Goal: Information Seeking & Learning: Learn about a topic

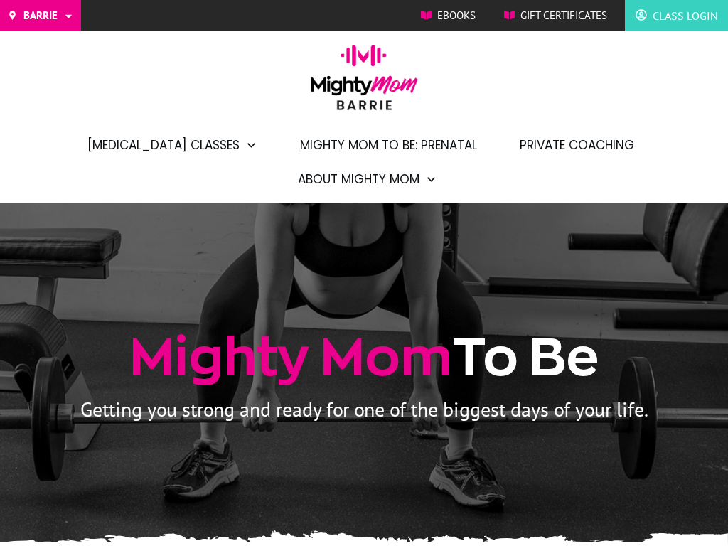
select select "US"
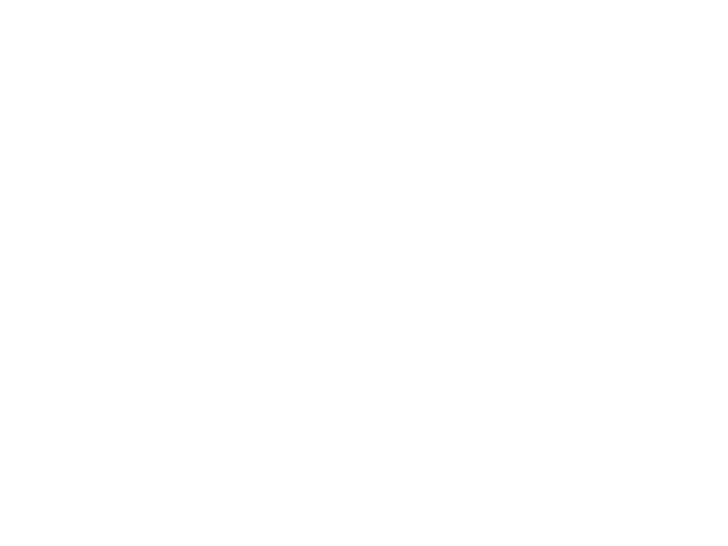
scroll to position [1808, 0]
